Goal: Use online tool/utility: Utilize a website feature to perform a specific function

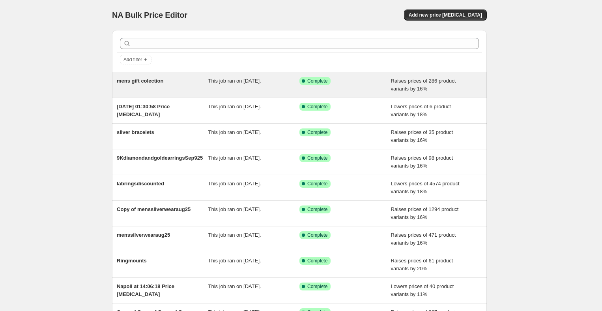
click at [253, 79] on span "This job ran on 8 October 2025." at bounding box center [234, 81] width 53 height 6
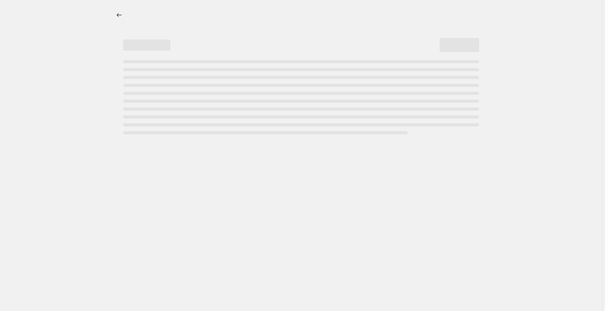
select select "percentage"
select select "remove"
select select "collection"
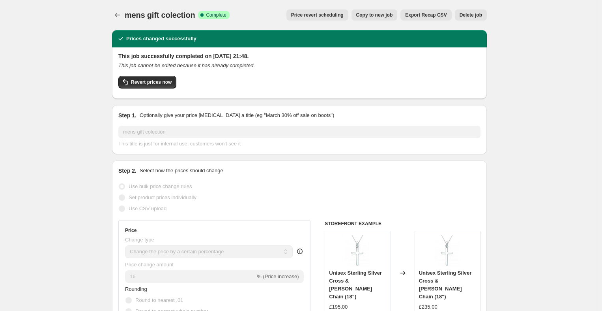
click at [378, 15] on span "Copy to new job" at bounding box center [374, 15] width 37 height 6
select select "percentage"
select select "remove"
select select "collection"
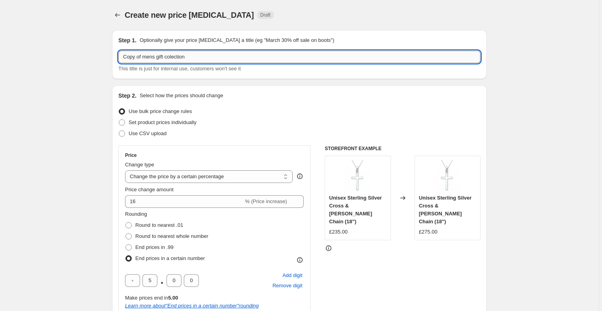
click at [197, 60] on input "Copy of mens gift colection" at bounding box center [299, 57] width 362 height 13
drag, startPoint x: 195, startPoint y: 60, endPoint x: 121, endPoint y: 62, distance: 74.2
click at [121, 62] on input "Copy of mens gift colection" at bounding box center [299, 57] width 362 height 13
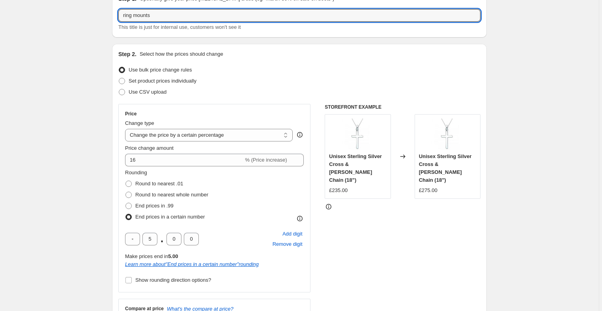
scroll to position [73, 0]
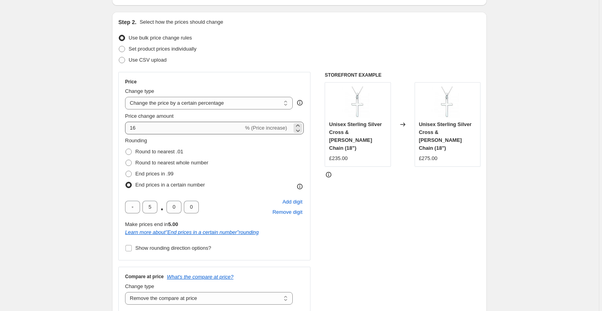
type input "ring mounts"
click at [219, 129] on input "16" at bounding box center [184, 128] width 118 height 13
drag, startPoint x: 157, startPoint y: 128, endPoint x: 133, endPoint y: 128, distance: 23.3
click at [133, 128] on input "16" at bounding box center [184, 128] width 118 height 13
click at [135, 127] on input "125" at bounding box center [184, 128] width 118 height 13
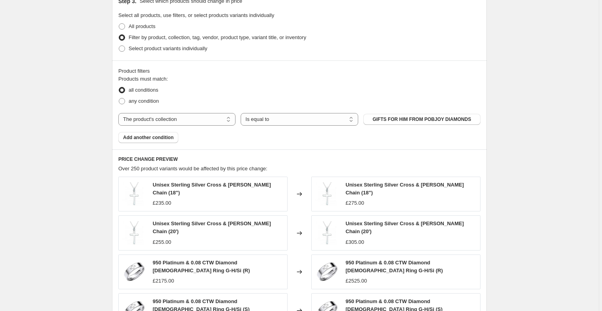
scroll to position [447, 0]
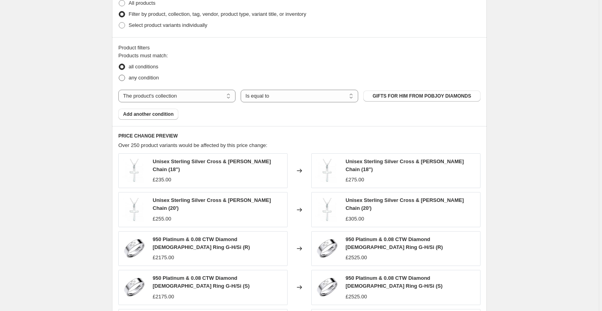
type input "25"
click at [123, 79] on span at bounding box center [122, 78] width 6 height 6
click at [119, 75] on input "any condition" at bounding box center [119, 75] width 0 height 0
radio input "true"
click at [212, 98] on select "The product The product's collection The product's tag The product's vendor The…" at bounding box center [176, 96] width 117 height 13
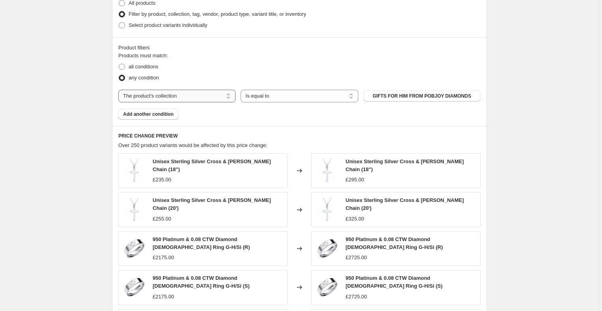
select select "product"
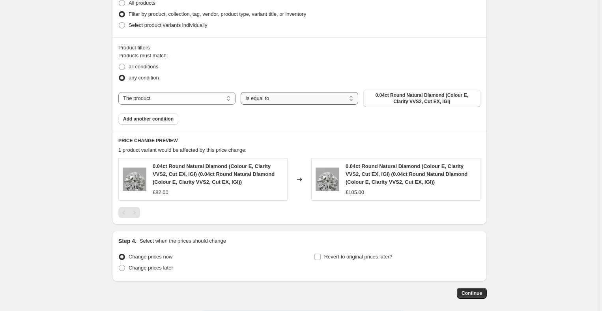
click at [273, 98] on select "Is equal to Is not equal to" at bounding box center [299, 98] width 117 height 13
click at [242, 92] on select "Is equal to Is not equal to" at bounding box center [299, 98] width 117 height 13
click at [389, 101] on span "0.04ct Round Natural Diamond (Colour E, Clarity VVS2, Cut EX, IGI)" at bounding box center [422, 98] width 108 height 13
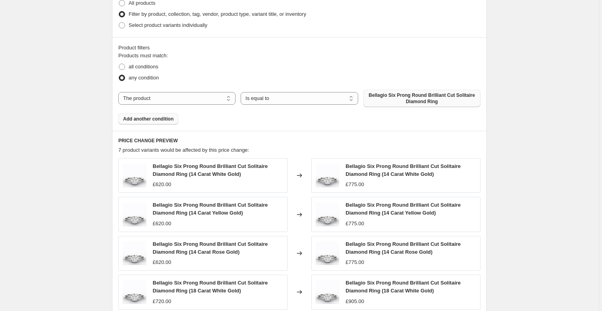
click at [153, 115] on button "Add another condition" at bounding box center [148, 118] width 60 height 11
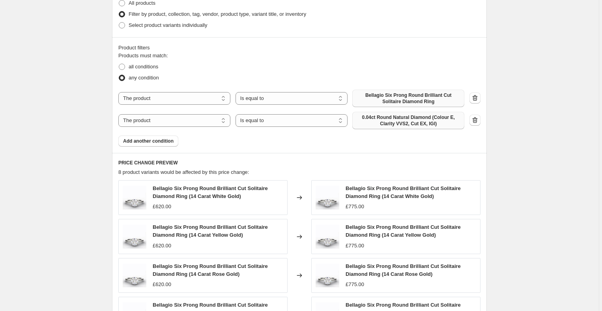
click at [382, 121] on span "0.04ct Round Natural Diamond (Colour E, Clarity VVS2, Cut EX, IGI)" at bounding box center [408, 120] width 103 height 13
click at [151, 141] on span "Add another condition" at bounding box center [148, 141] width 51 height 6
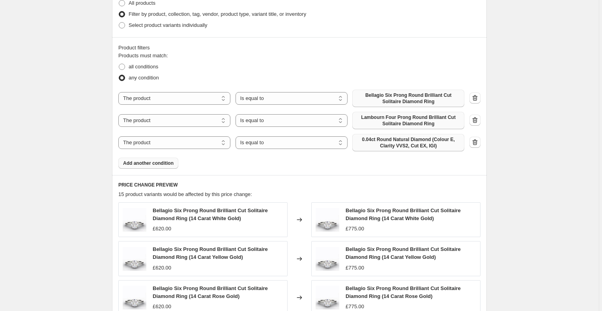
click at [385, 142] on span "0.04ct Round Natural Diamond (Colour E, Clarity VVS2, Cut EX, IGI)" at bounding box center [408, 142] width 103 height 13
click at [141, 164] on span "Add another condition" at bounding box center [148, 163] width 51 height 6
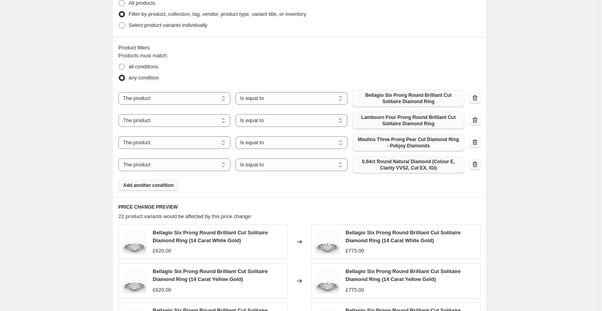
click at [377, 165] on span "0.04ct Round Natural Diamond (Colour E, Clarity VVS2, Cut EX, IGI)" at bounding box center [408, 164] width 103 height 13
click at [144, 185] on span "Add another condition" at bounding box center [148, 185] width 51 height 6
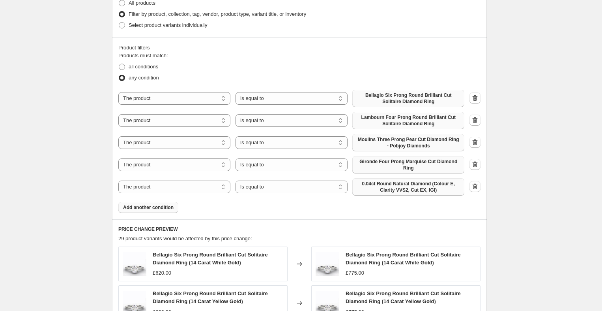
click at [379, 184] on span "0.04ct Round Natural Diamond (Colour E, Clarity VVS2, Cut EX, IGI)" at bounding box center [408, 186] width 103 height 13
click at [158, 207] on span "Add another condition" at bounding box center [148, 207] width 51 height 6
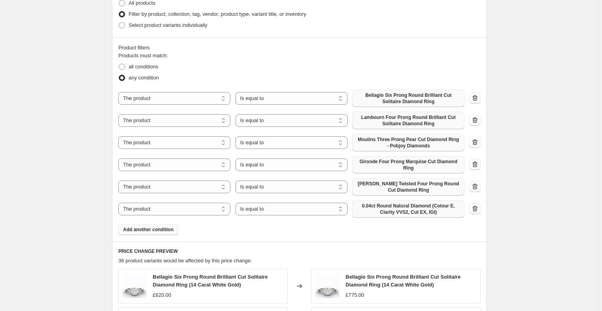
click at [370, 210] on span "0.04ct Round Natural Diamond (Colour E, Clarity VVS2, Cut EX, IGI)" at bounding box center [408, 208] width 103 height 13
click at [155, 225] on button "Add another condition" at bounding box center [148, 229] width 60 height 11
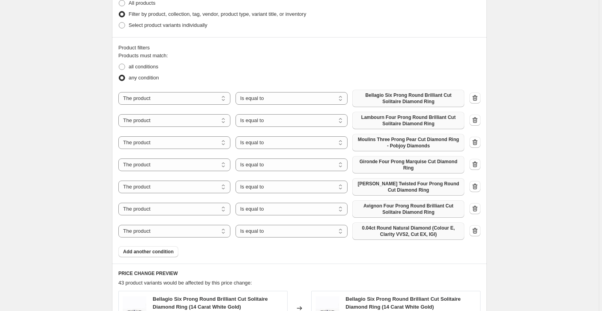
click at [391, 232] on span "0.04ct Round Natural Diamond (Colour E, Clarity VVS2, Cut EX, IGI)" at bounding box center [408, 231] width 103 height 13
click at [149, 253] on span "Add another condition" at bounding box center [148, 251] width 51 height 6
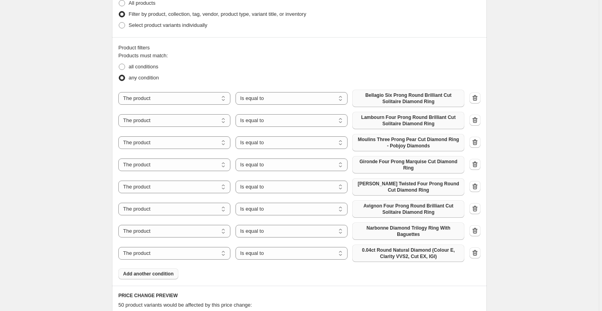
click at [381, 250] on span "0.04ct Round Natural Diamond (Colour E, Clarity VVS2, Cut EX, IGI)" at bounding box center [408, 253] width 103 height 13
click at [142, 273] on span "Add another condition" at bounding box center [148, 273] width 51 height 6
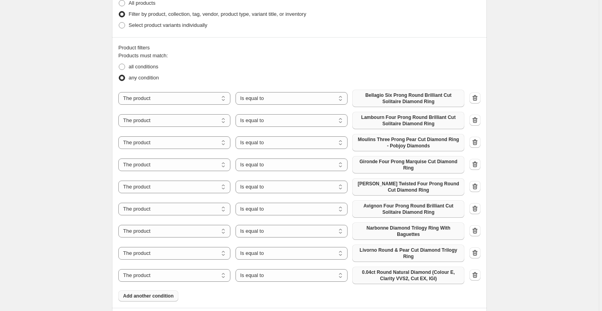
click at [374, 279] on span "0.04ct Round Natural Diamond (Colour E, Clarity VVS2, Cut EX, IGI)" at bounding box center [408, 275] width 103 height 13
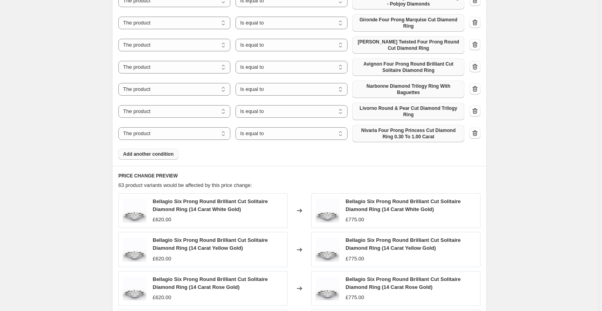
scroll to position [590, 0]
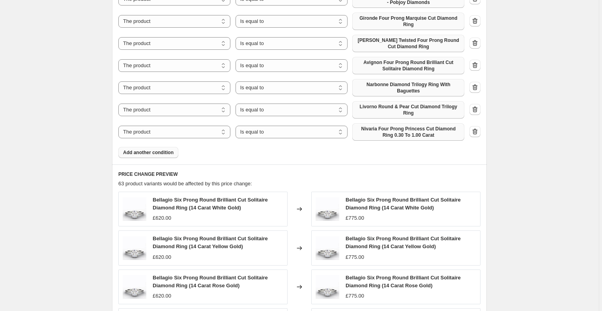
click at [153, 152] on span "Add another condition" at bounding box center [148, 152] width 51 height 6
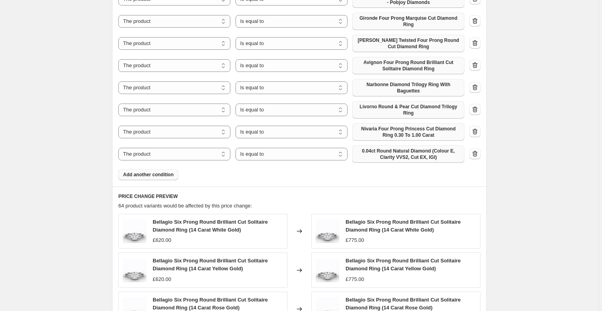
click at [387, 151] on span "0.04ct Round Natural Diamond (Colour E, Clarity VVS2, Cut EX, IGI)" at bounding box center [408, 154] width 103 height 13
click at [156, 170] on button "Add another condition" at bounding box center [148, 174] width 60 height 11
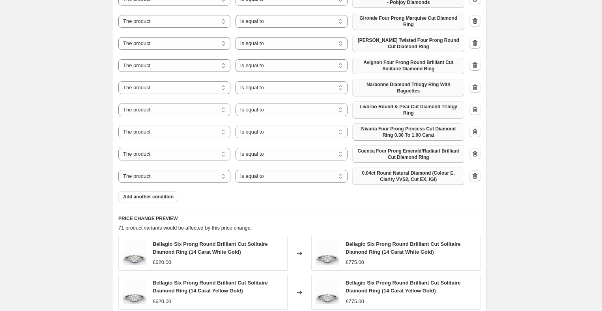
click at [384, 175] on span "0.04ct Round Natural Diamond (Colour E, Clarity VVS2, Cut EX, IGI)" at bounding box center [408, 176] width 103 height 13
click at [153, 195] on span "Add another condition" at bounding box center [148, 196] width 51 height 6
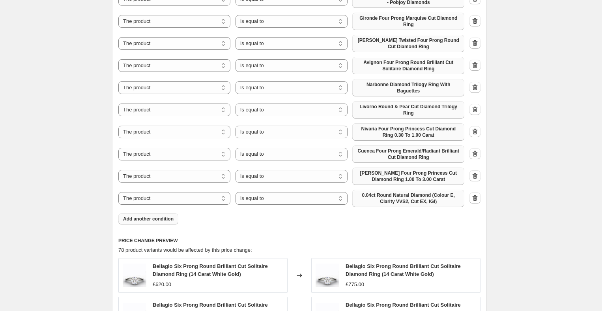
click at [391, 196] on span "0.04ct Round Natural Diamond (Colour E, Clarity VVS2, Cut EX, IGI)" at bounding box center [408, 198] width 103 height 13
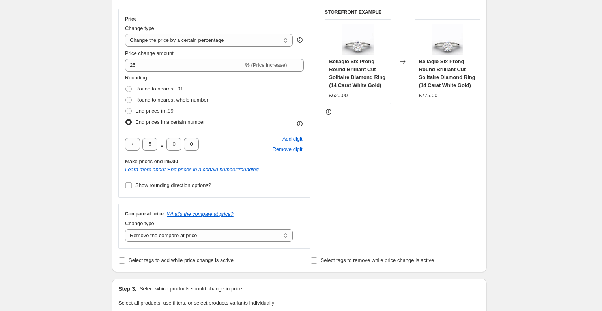
scroll to position [108, 0]
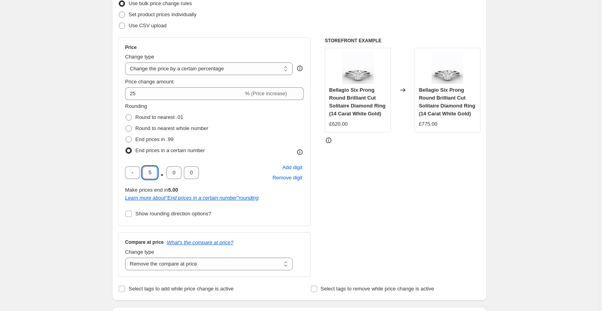
click at [154, 172] on input "5" at bounding box center [149, 172] width 15 height 13
drag, startPoint x: 154, startPoint y: 170, endPoint x: 150, endPoint y: 170, distance: 4.8
click at [150, 170] on input "5" at bounding box center [149, 172] width 15 height 13
click at [137, 169] on input "text" at bounding box center [132, 172] width 15 height 13
type input "3"
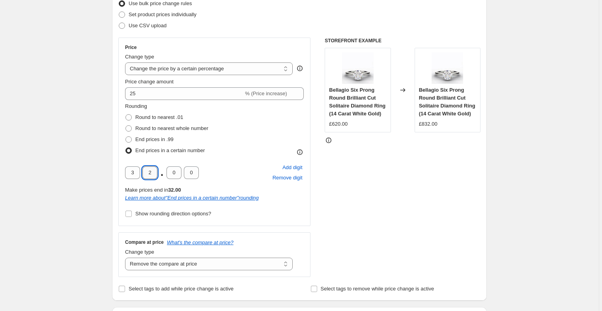
drag, startPoint x: 153, startPoint y: 174, endPoint x: 149, endPoint y: 173, distance: 4.0
click at [149, 173] on input "2" at bounding box center [149, 172] width 15 height 13
type input "5"
click at [219, 164] on div "3 5 . 0 0 Add digit Remove digit" at bounding box center [214, 172] width 179 height 21
drag, startPoint x: 137, startPoint y: 170, endPoint x: 132, endPoint y: 171, distance: 4.8
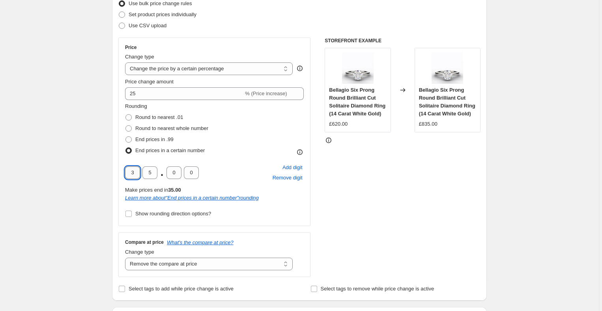
click at [132, 171] on input "3" at bounding box center [132, 172] width 15 height 13
type input "2"
click at [247, 165] on div "2 5 . 0 0 Add digit Remove digit" at bounding box center [214, 172] width 179 height 21
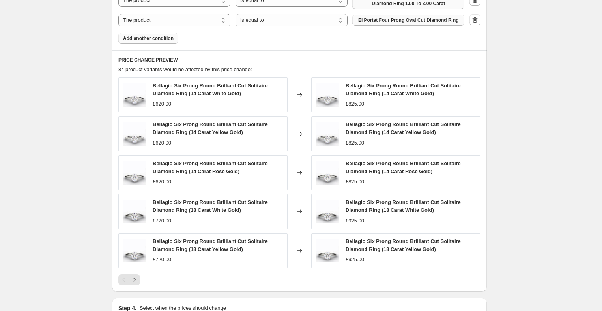
scroll to position [869, 0]
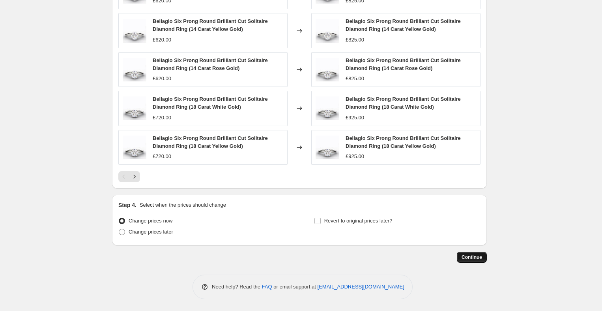
click at [470, 255] on span "Continue" at bounding box center [472, 257] width 21 height 6
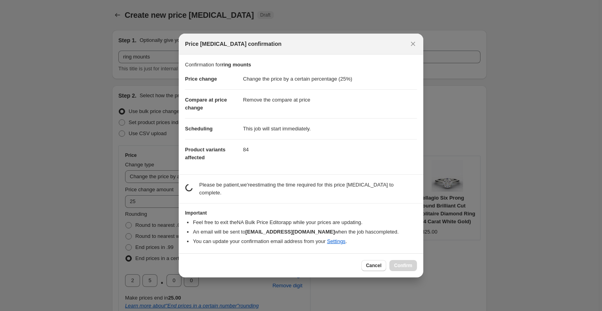
scroll to position [0, 0]
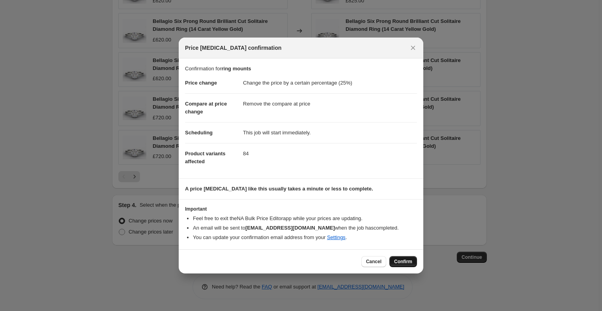
click at [405, 258] on span "Confirm" at bounding box center [403, 261] width 18 height 6
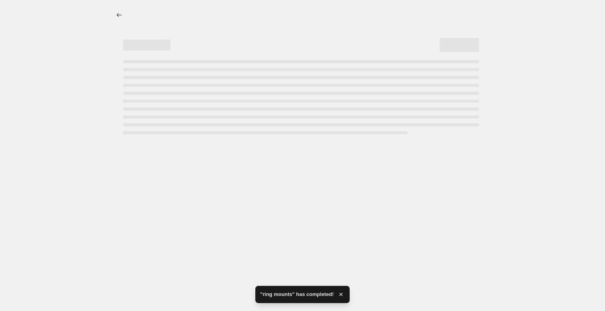
select select "percentage"
select select "remove"
